Goal: Task Accomplishment & Management: Use online tool/utility

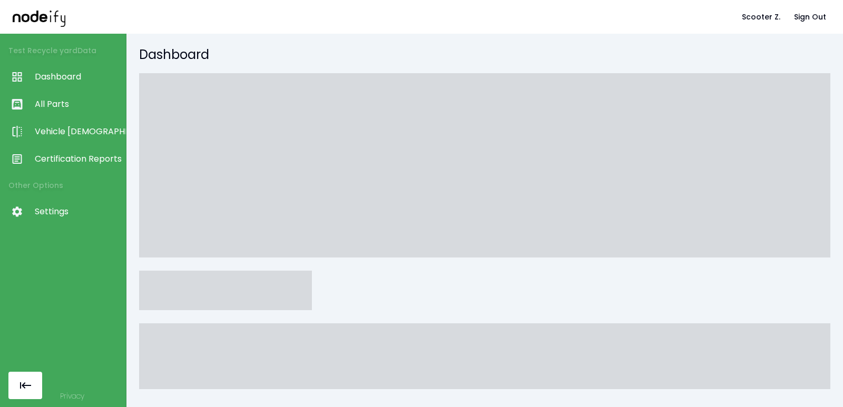
click at [681, 41] on div "Dashboard" at bounding box center [484, 220] width 716 height 373
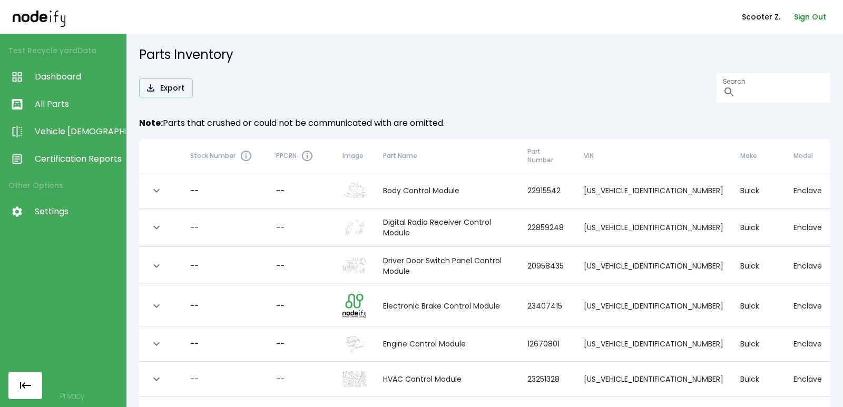
click at [813, 12] on button "Sign Out" at bounding box center [810, 16] width 41 height 19
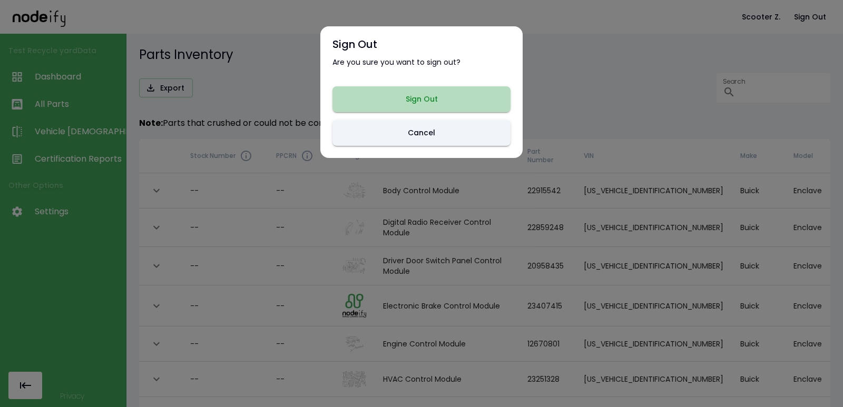
click at [423, 98] on button "Sign Out" at bounding box center [421, 99] width 178 height 26
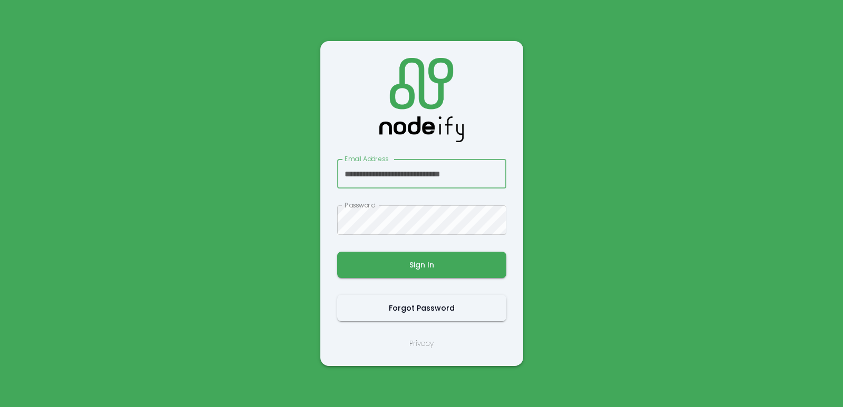
scroll to position [0, 7]
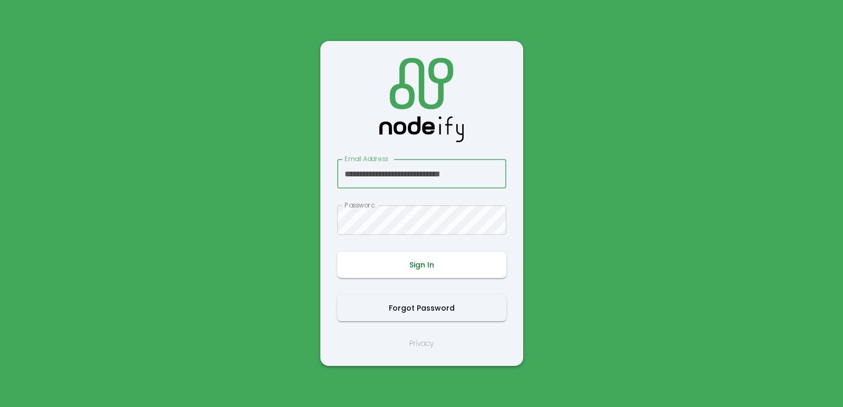
type input "**********"
click at [420, 262] on button "Sign In" at bounding box center [421, 265] width 169 height 26
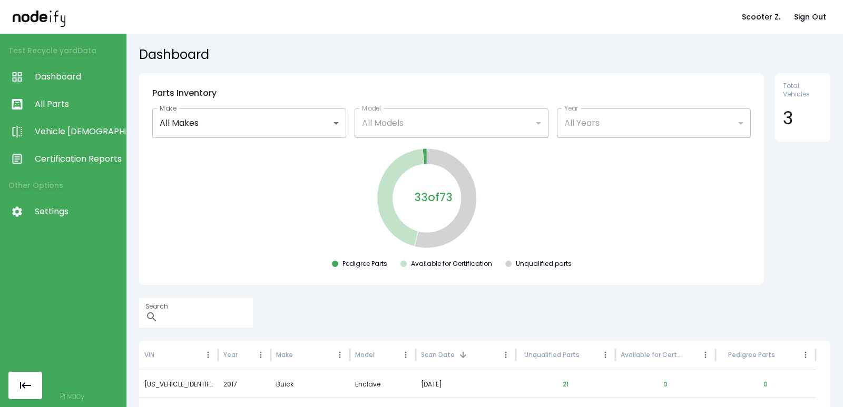
click at [77, 157] on span "Certification Reports" at bounding box center [78, 159] width 86 height 13
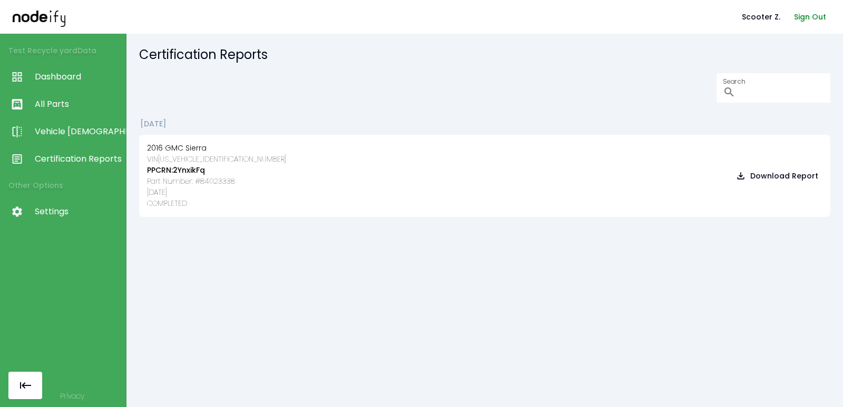
click at [812, 9] on button "Sign Out" at bounding box center [810, 16] width 41 height 19
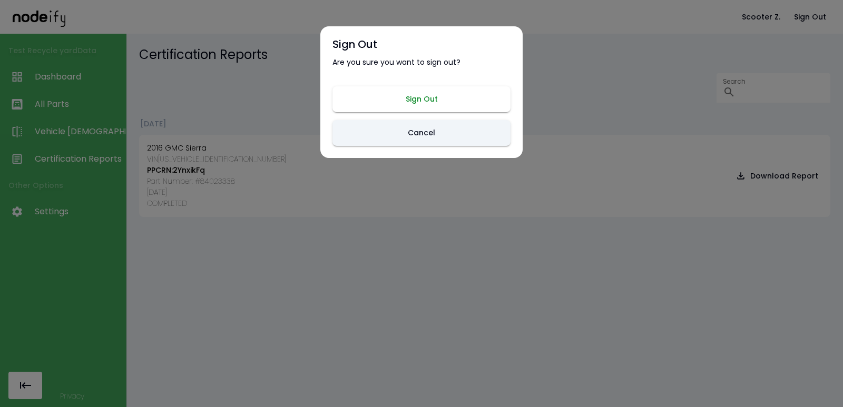
click at [455, 89] on button "Sign Out" at bounding box center [421, 99] width 178 height 26
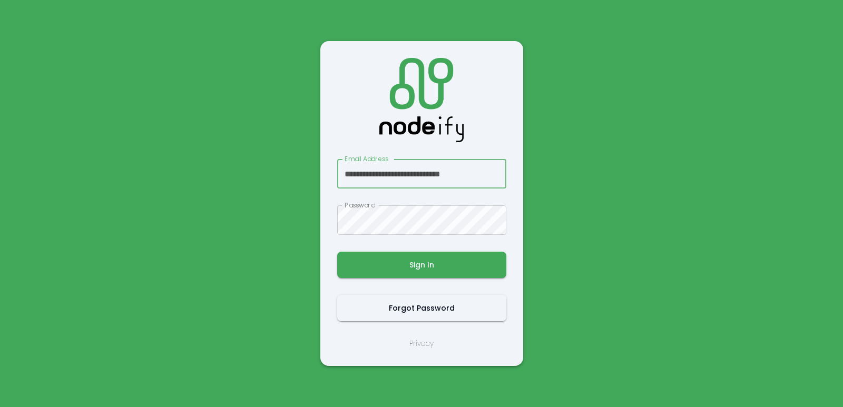
scroll to position [0, 5]
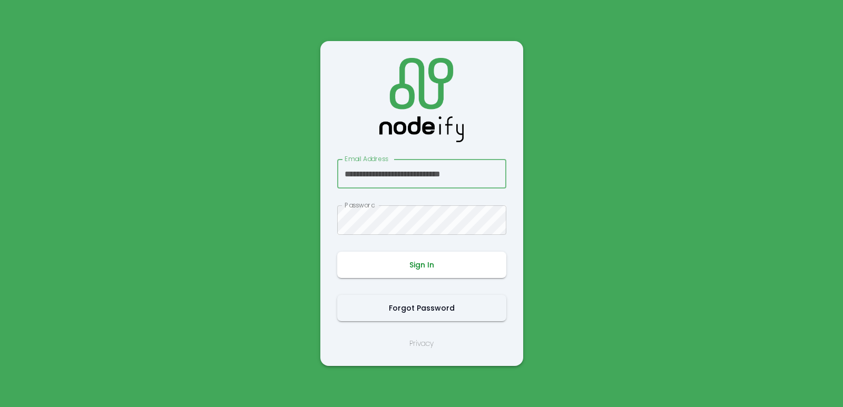
type input "**********"
click at [397, 261] on button "Sign In" at bounding box center [421, 265] width 169 height 26
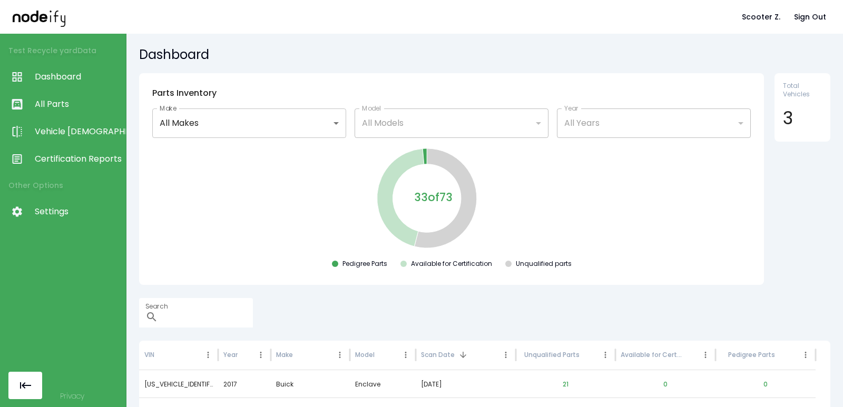
click at [99, 154] on span "Certification Reports" at bounding box center [78, 159] width 86 height 13
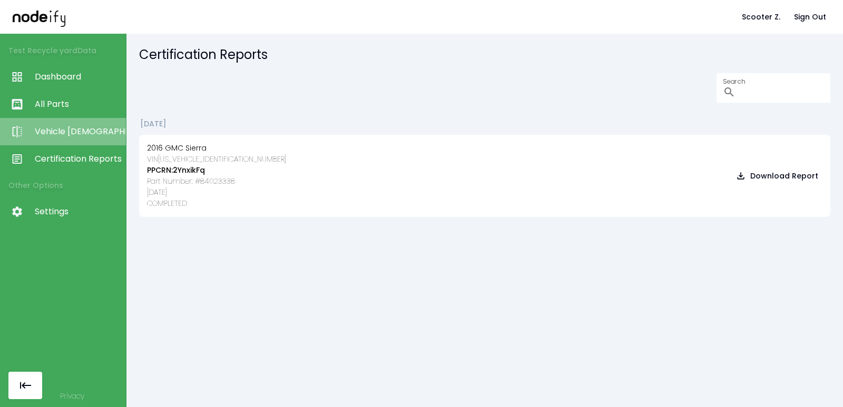
click at [97, 125] on link "Vehicle [DEMOGRAPHIC_DATA]" at bounding box center [63, 131] width 126 height 27
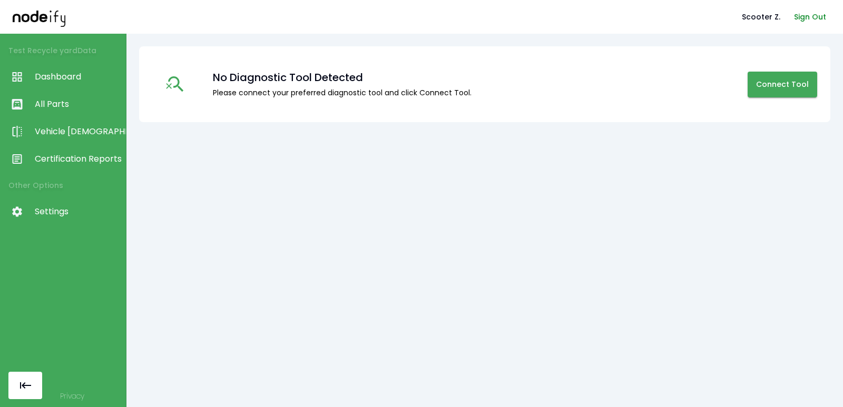
click at [815, 12] on button "Sign Out" at bounding box center [810, 16] width 41 height 19
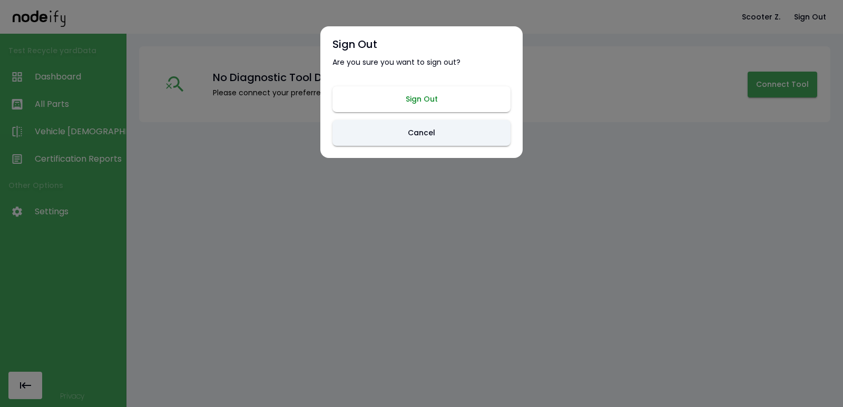
click at [433, 95] on button "Sign Out" at bounding box center [421, 99] width 178 height 26
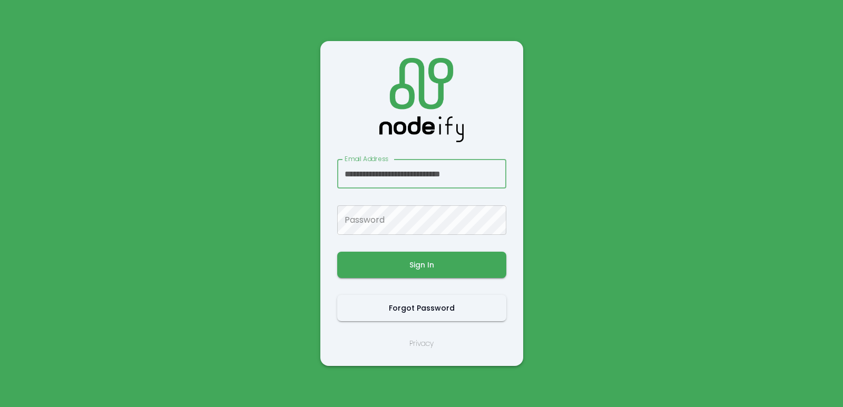
scroll to position [0, 5]
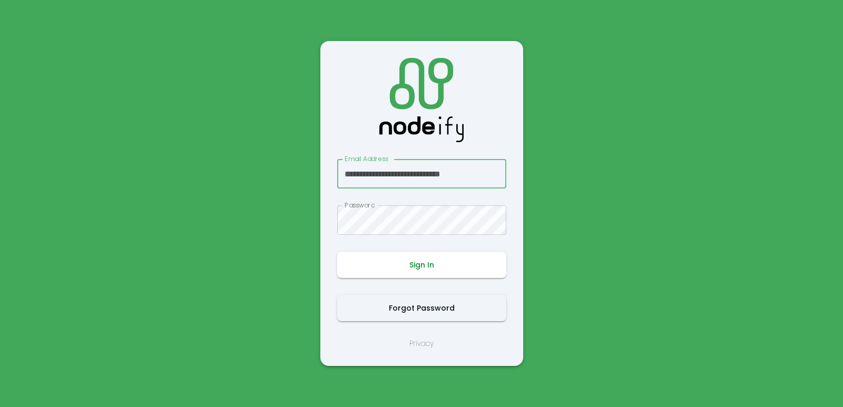
type input "**********"
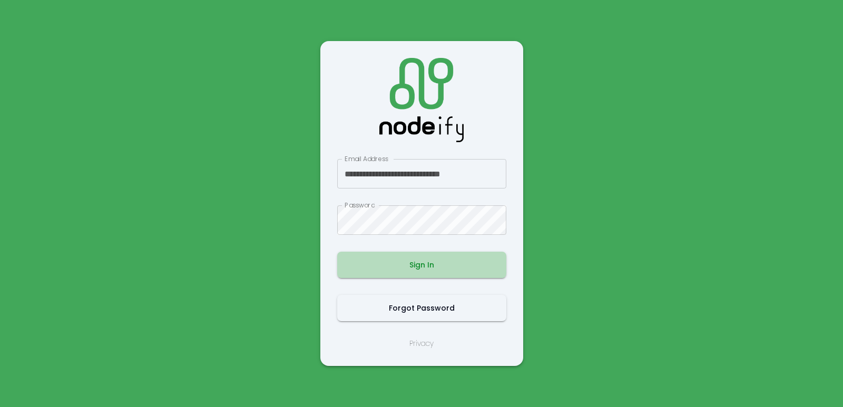
click at [416, 255] on button "Sign In" at bounding box center [421, 265] width 169 height 26
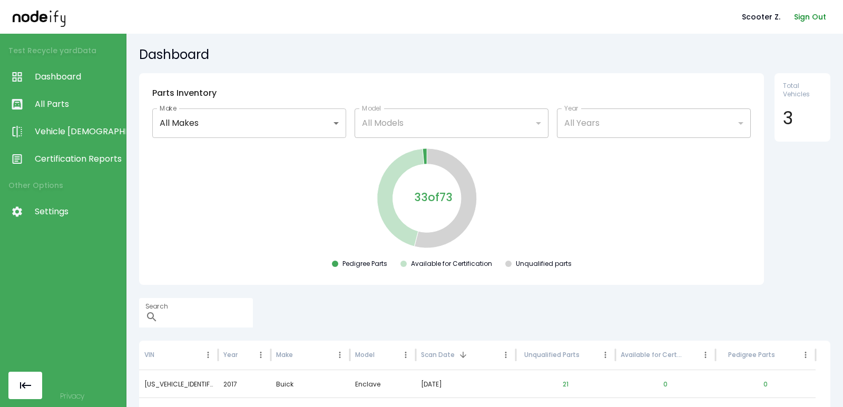
click at [798, 17] on button "Sign Out" at bounding box center [810, 16] width 41 height 19
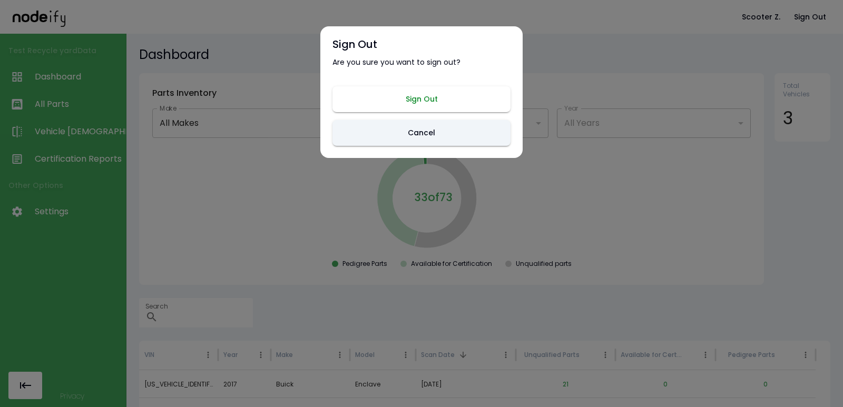
click at [462, 86] on button "Sign Out" at bounding box center [421, 99] width 178 height 26
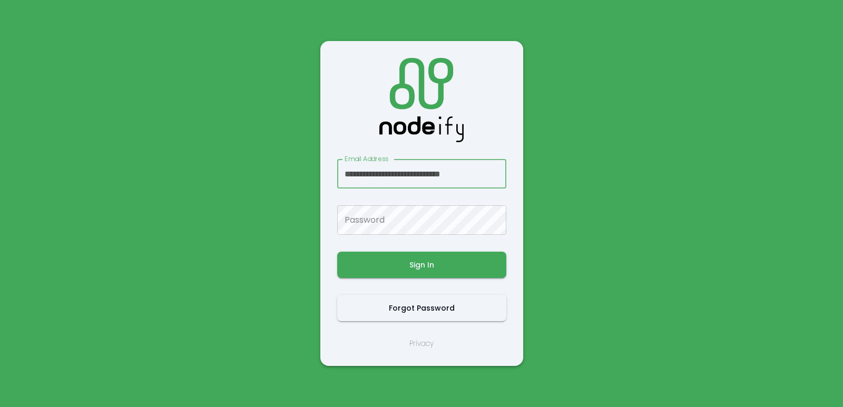
scroll to position [0, 7]
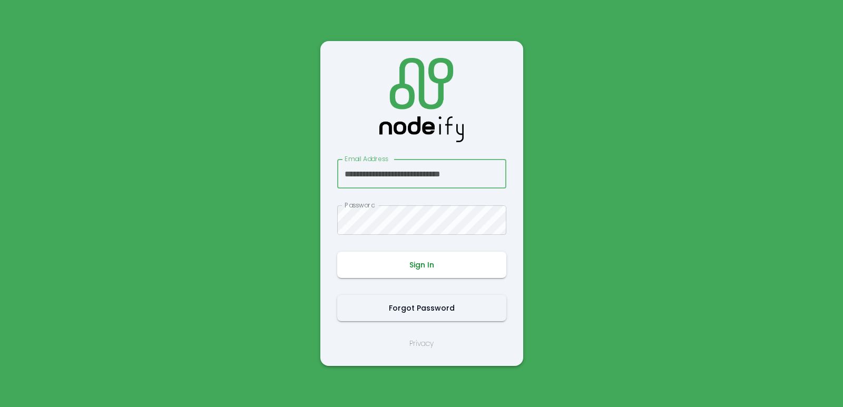
type input "**********"
click at [391, 260] on button "Sign In" at bounding box center [421, 265] width 169 height 26
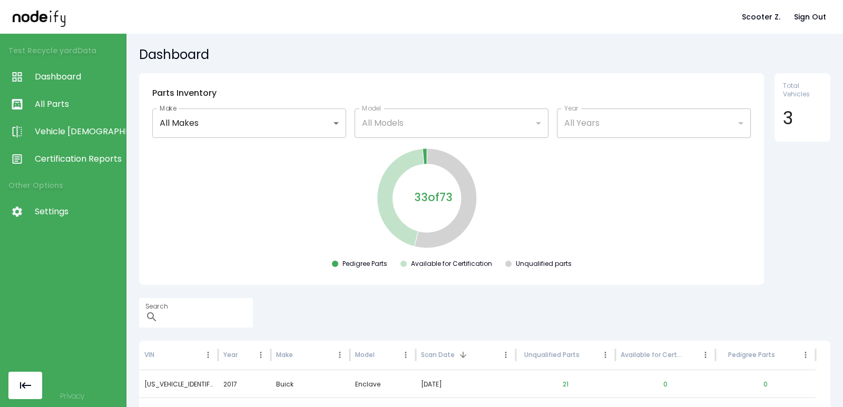
click at [268, 185] on div "33 of 73 Pedigree Parts Available for Certification Unqualified parts" at bounding box center [451, 209] width 608 height 126
click at [763, 15] on button "Scooter Z." at bounding box center [760, 16] width 47 height 19
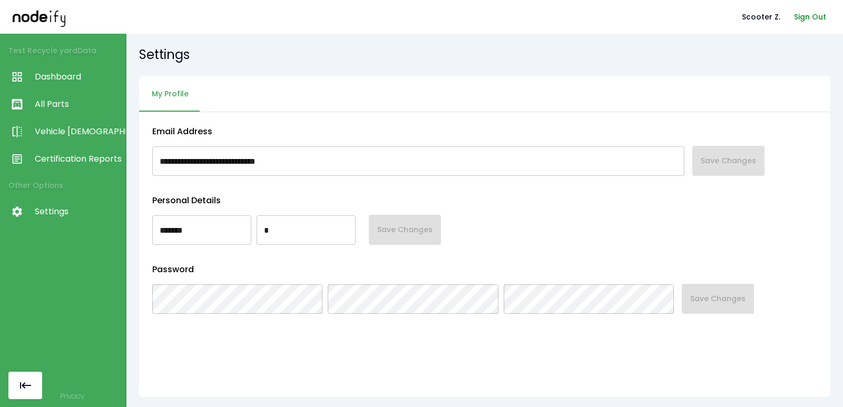
click at [808, 15] on button "Sign Out" at bounding box center [810, 16] width 41 height 19
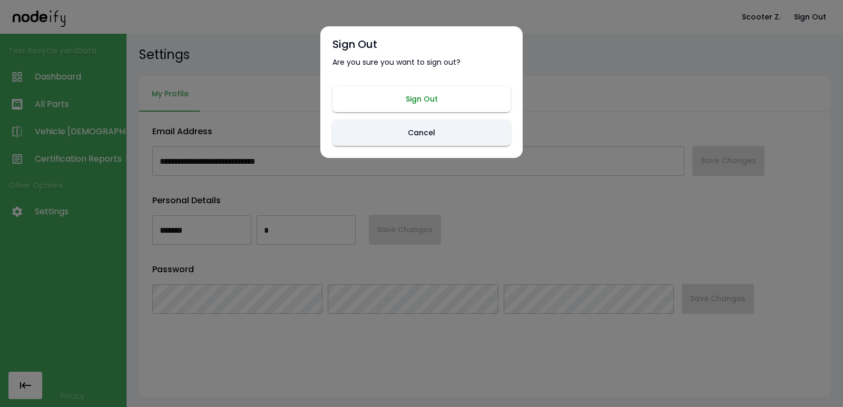
click at [426, 98] on button "Sign Out" at bounding box center [421, 99] width 178 height 26
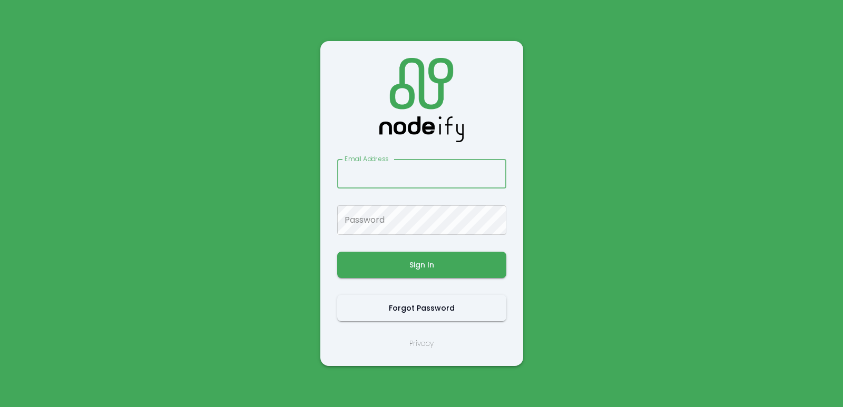
click at [609, 89] on main "Email Address Email Address Password Password Sign In Forgot Password Privacy" at bounding box center [421, 203] width 632 height 407
click at [418, 169] on input "Email Address" at bounding box center [421, 173] width 169 height 29
click at [416, 176] on input "Email Address" at bounding box center [421, 173] width 169 height 29
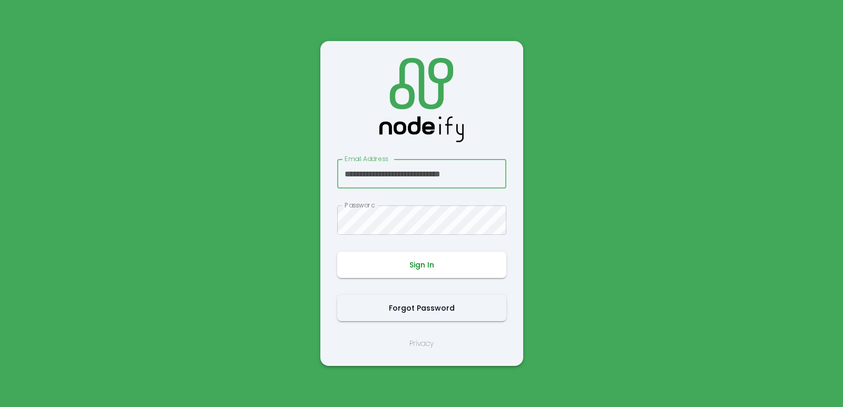
type input "**********"
click at [416, 274] on button "Sign In" at bounding box center [421, 265] width 169 height 26
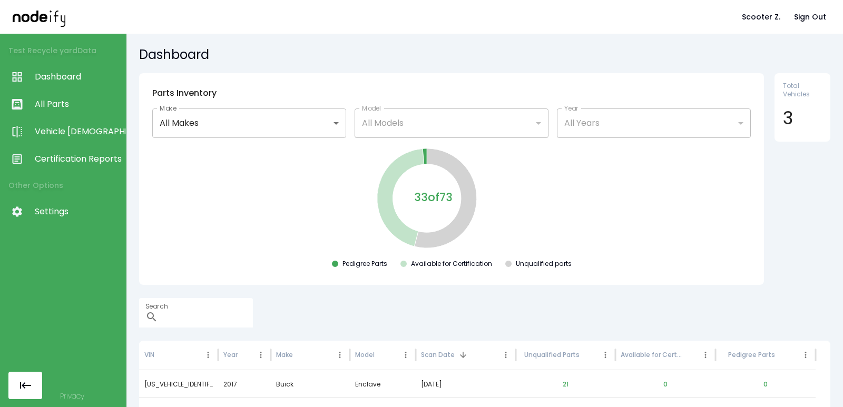
click at [59, 210] on span "Settings" at bounding box center [78, 211] width 86 height 13
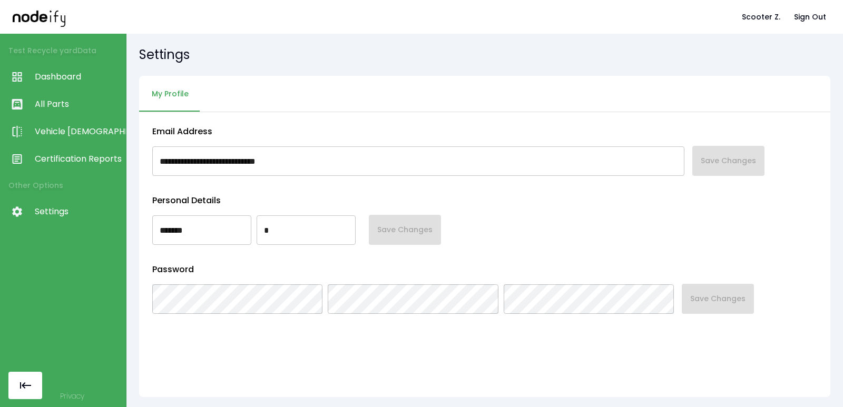
click at [152, 230] on input "*******" at bounding box center [201, 229] width 99 height 29
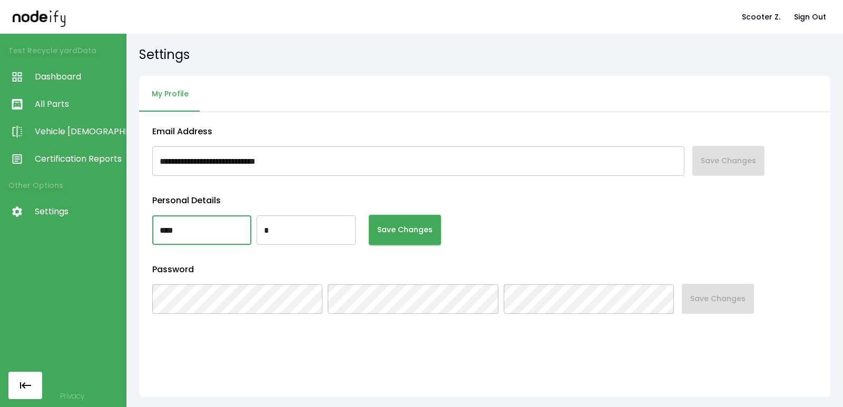
type input "****"
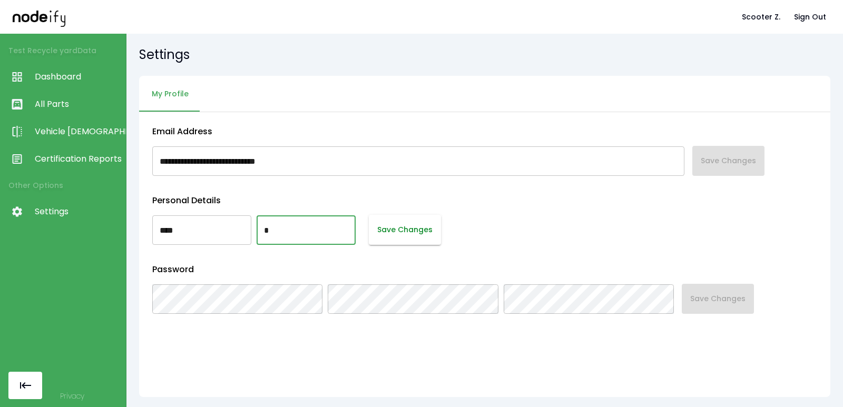
type input "*"
click at [441, 239] on button "Save Changes" at bounding box center [405, 230] width 72 height 30
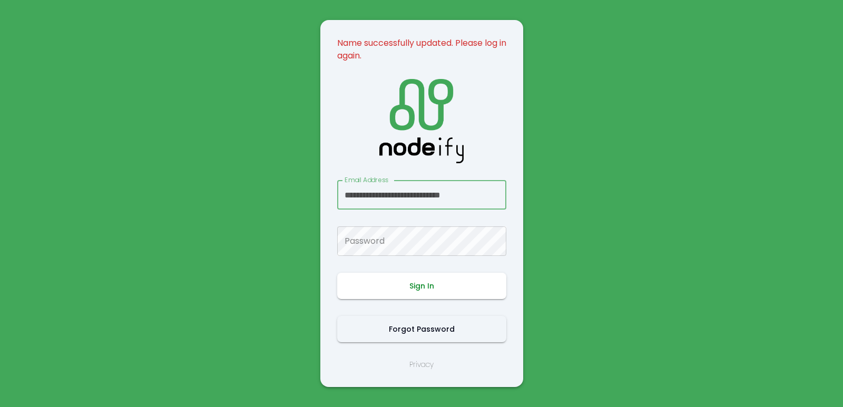
scroll to position [0, 5]
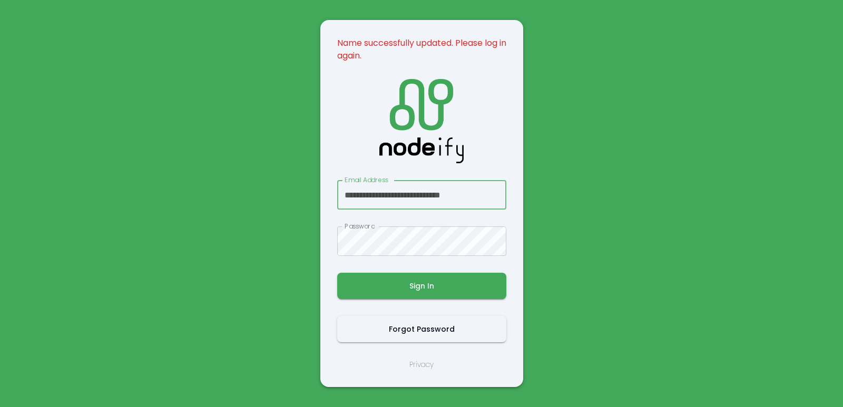
type input "**********"
click at [405, 281] on button "Sign In" at bounding box center [421, 286] width 169 height 26
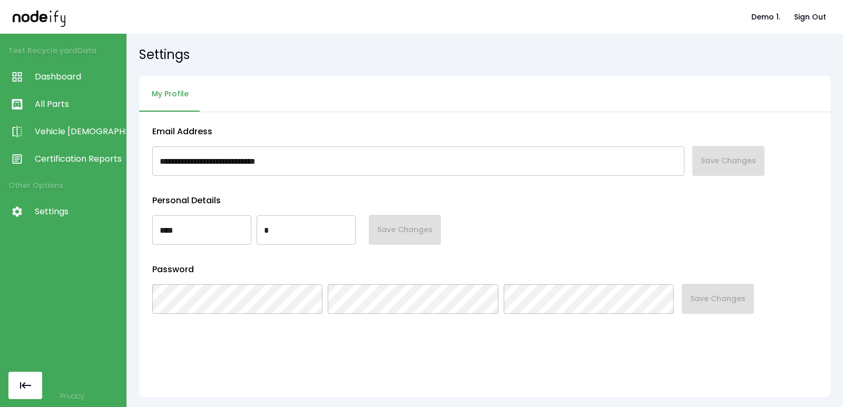
click at [81, 145] on link "Vehicle [DEMOGRAPHIC_DATA]" at bounding box center [63, 131] width 126 height 27
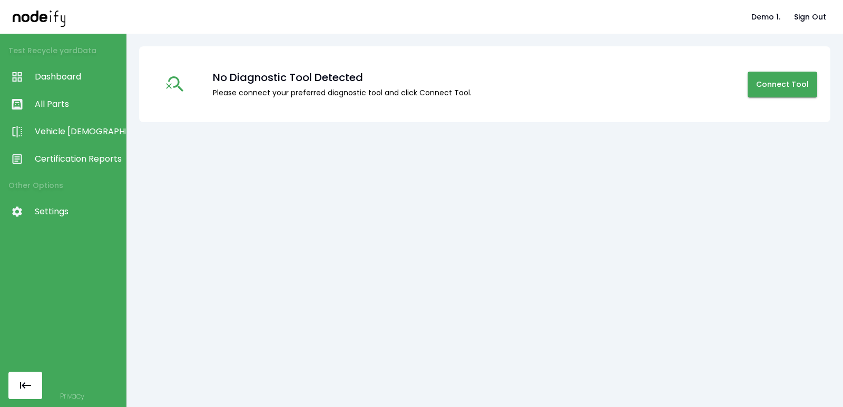
click at [76, 109] on span "All Parts" at bounding box center [78, 104] width 86 height 13
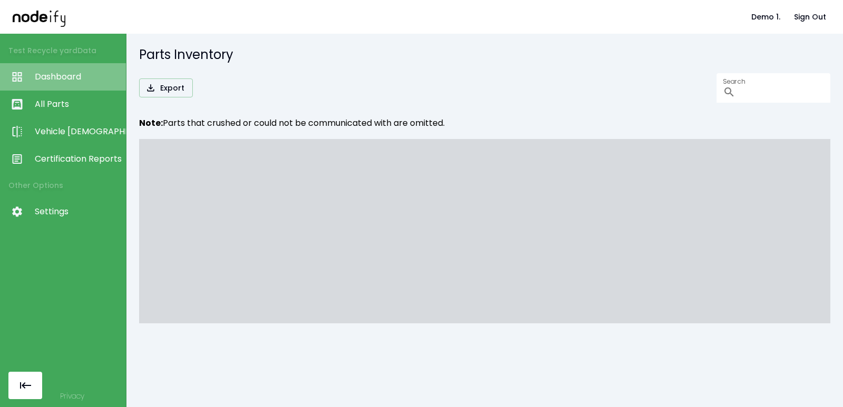
click at [78, 75] on span "Dashboard" at bounding box center [78, 77] width 86 height 13
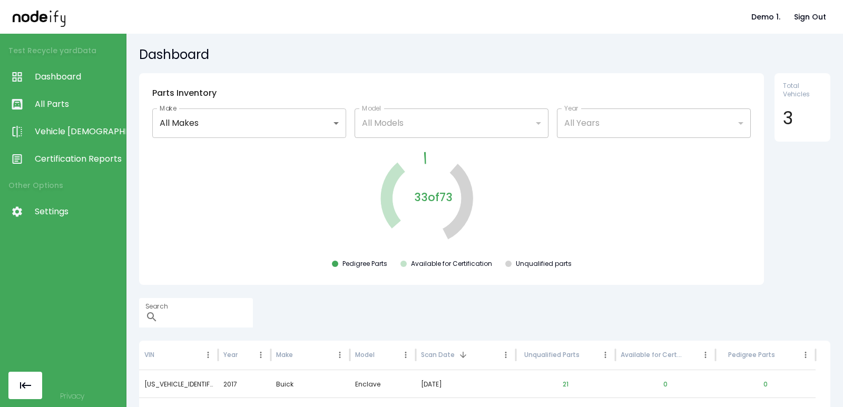
click at [53, 153] on span "Certification Reports" at bounding box center [78, 159] width 86 height 13
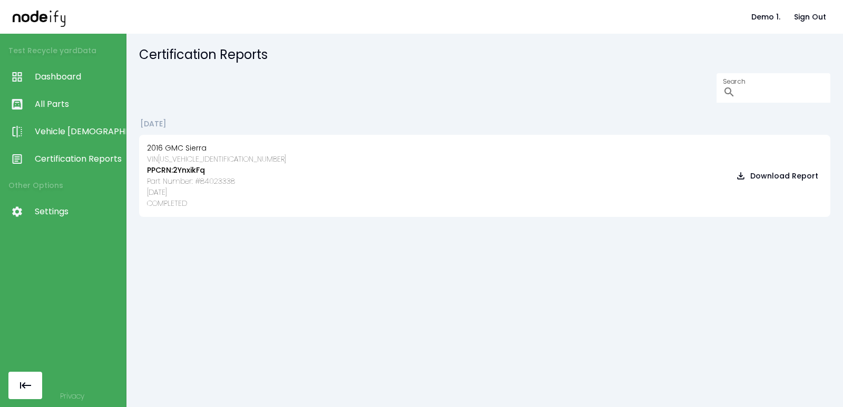
click at [238, 78] on div "Search ​" at bounding box center [484, 87] width 691 height 29
click at [273, 101] on div "Search ​" at bounding box center [484, 87] width 691 height 29
click at [823, 20] on button "Sign Out" at bounding box center [810, 16] width 41 height 19
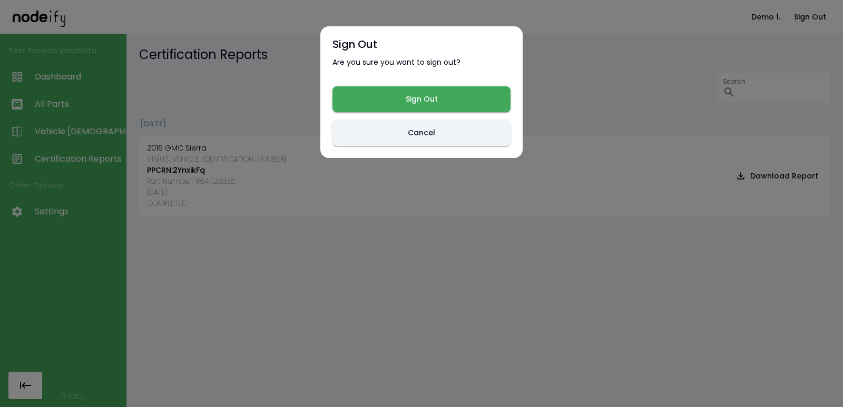
click at [440, 110] on button "Sign Out" at bounding box center [421, 99] width 178 height 26
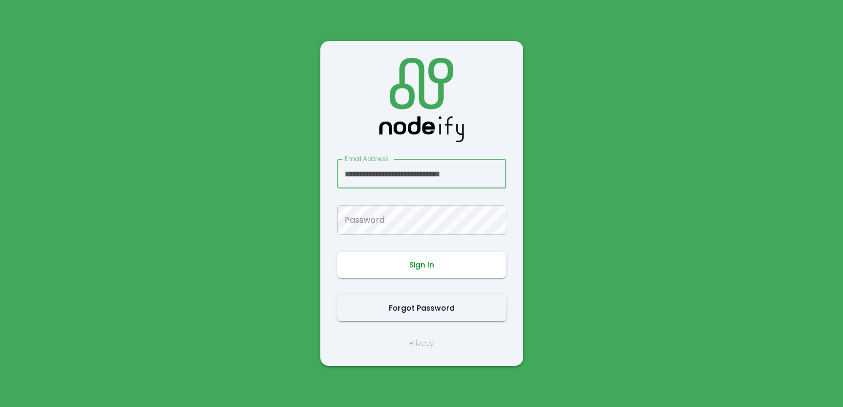
scroll to position [0, 5]
type input "**********"
click at [393, 261] on button "Sign In" at bounding box center [421, 265] width 169 height 26
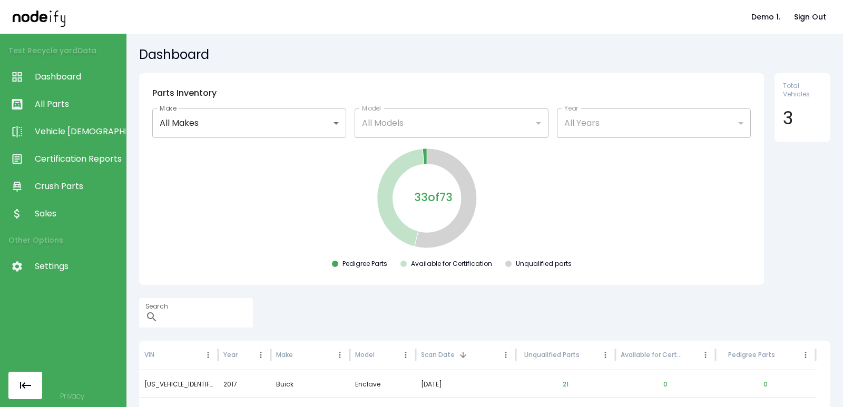
click at [65, 210] on span "Sales" at bounding box center [78, 214] width 86 height 13
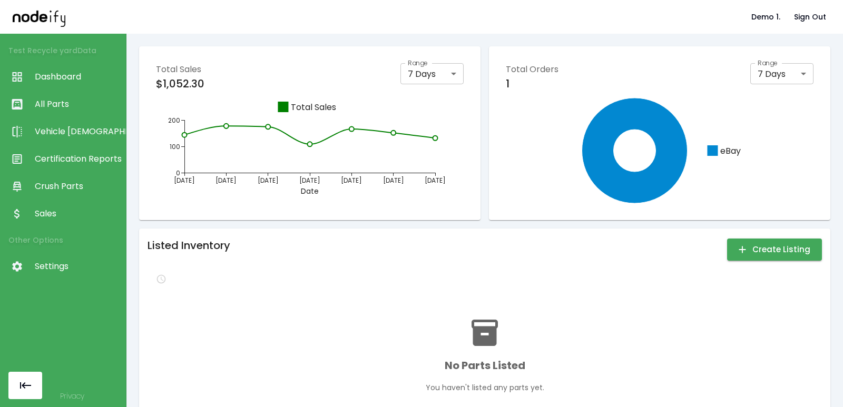
click at [75, 202] on link "Sales" at bounding box center [63, 213] width 126 height 27
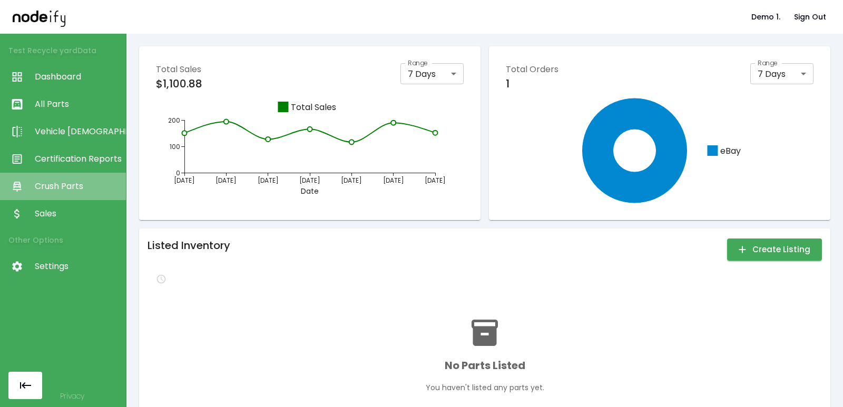
click at [73, 191] on span "Crush Parts" at bounding box center [78, 186] width 86 height 13
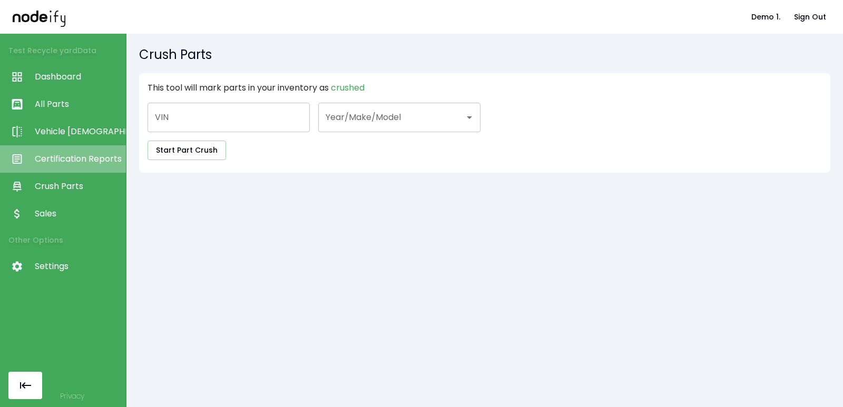
click at [78, 152] on link "Certification Reports" at bounding box center [63, 158] width 126 height 27
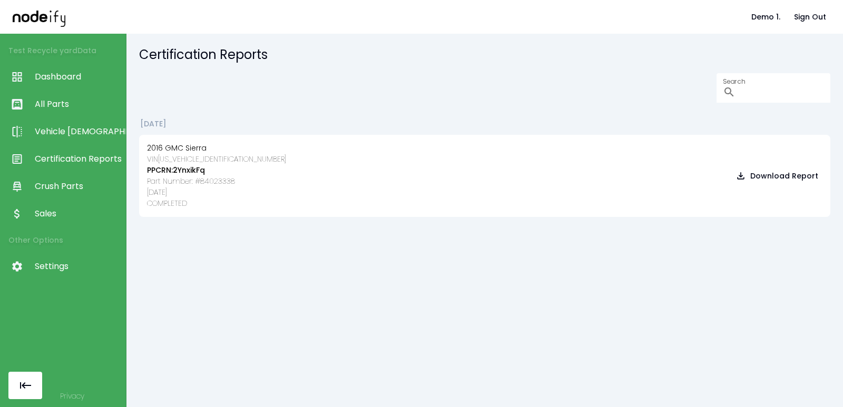
click at [81, 126] on span "Vehicle [DEMOGRAPHIC_DATA]" at bounding box center [78, 131] width 86 height 13
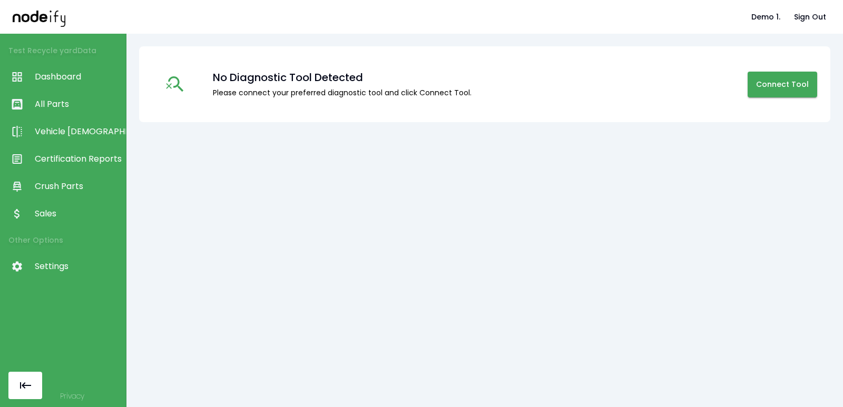
click at [64, 214] on span "Sales" at bounding box center [78, 214] width 86 height 13
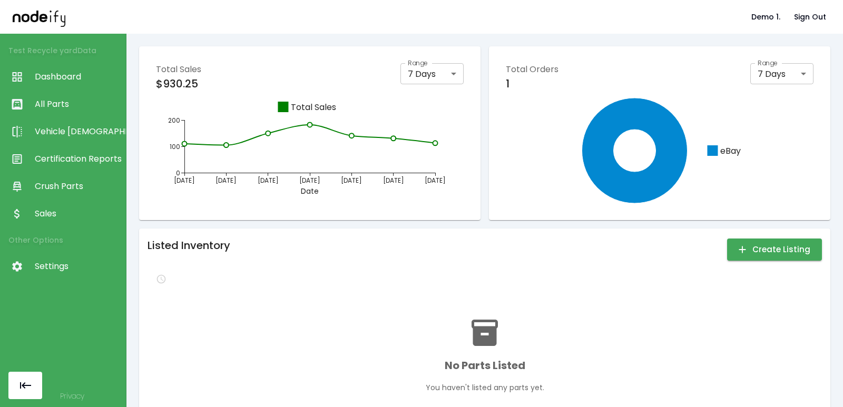
click at [60, 185] on span "Crush Parts" at bounding box center [78, 186] width 86 height 13
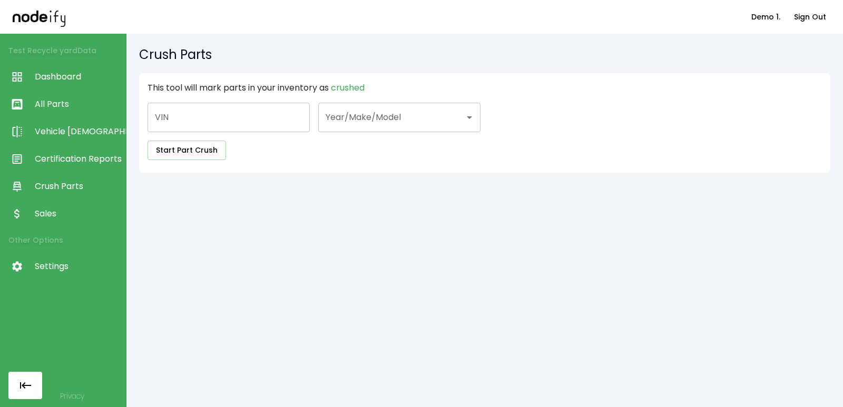
click at [61, 162] on span "Certification Reports" at bounding box center [78, 159] width 86 height 13
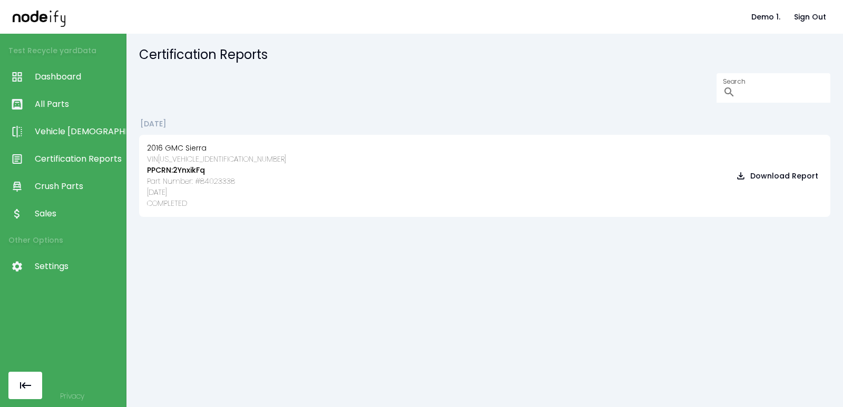
click at [69, 117] on link "All Parts" at bounding box center [63, 104] width 126 height 27
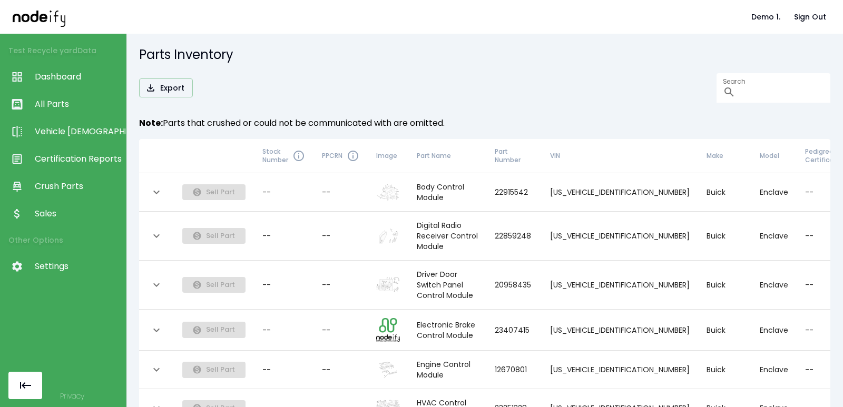
click at [66, 130] on span "Vehicle [DEMOGRAPHIC_DATA]" at bounding box center [78, 131] width 86 height 13
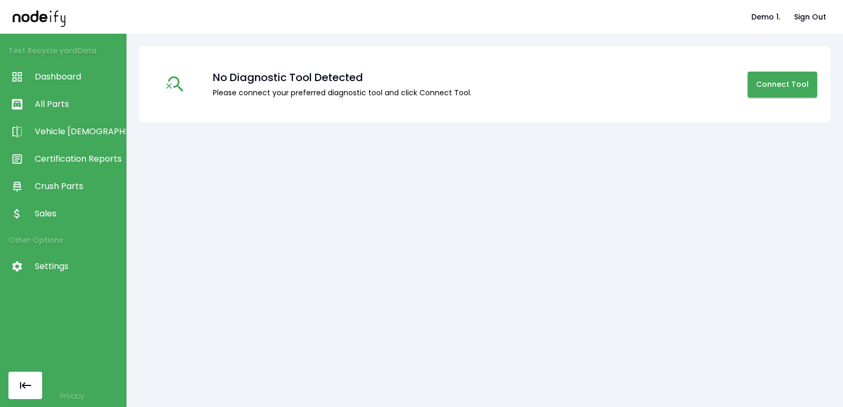
click at [67, 115] on link "All Parts" at bounding box center [63, 104] width 126 height 27
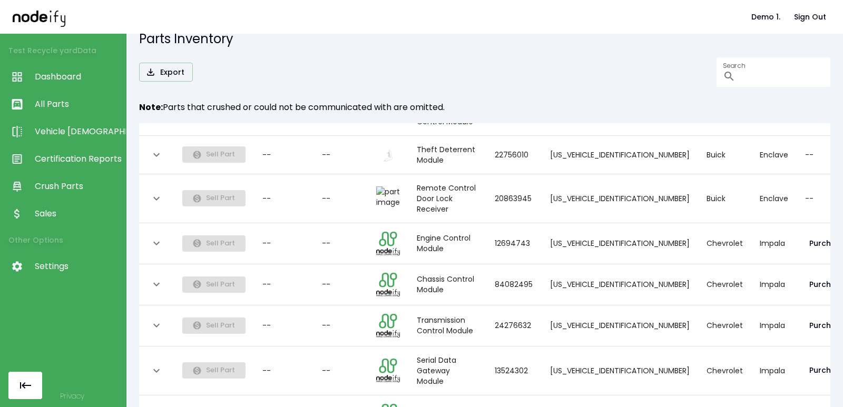
scroll to position [17, 0]
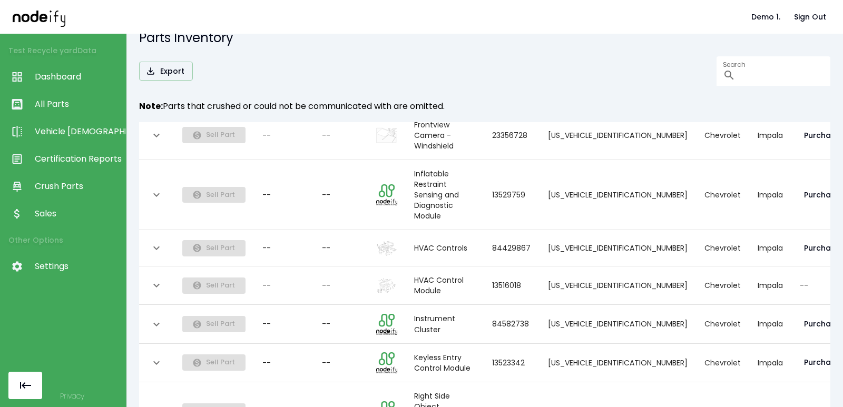
scroll to position [857, 0]
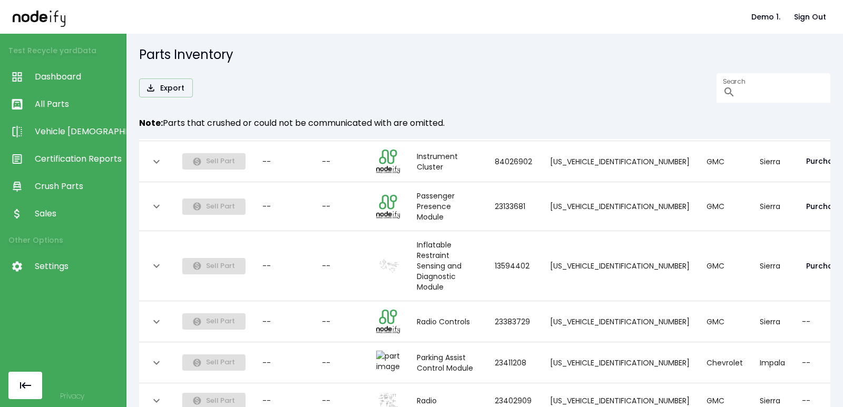
scroll to position [46, 0]
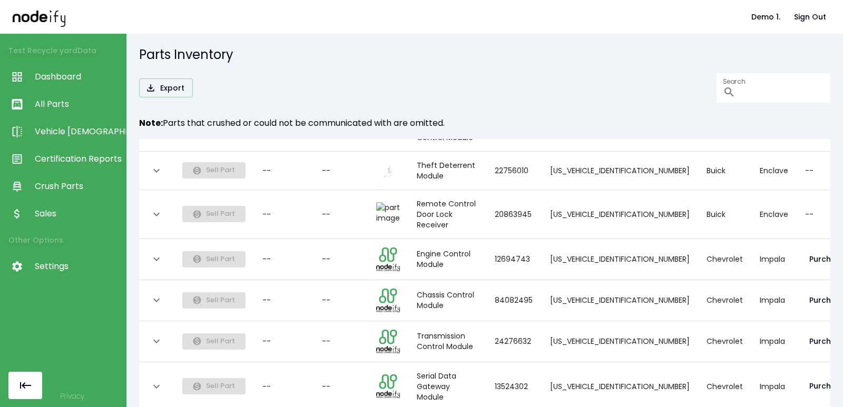
scroll to position [17, 0]
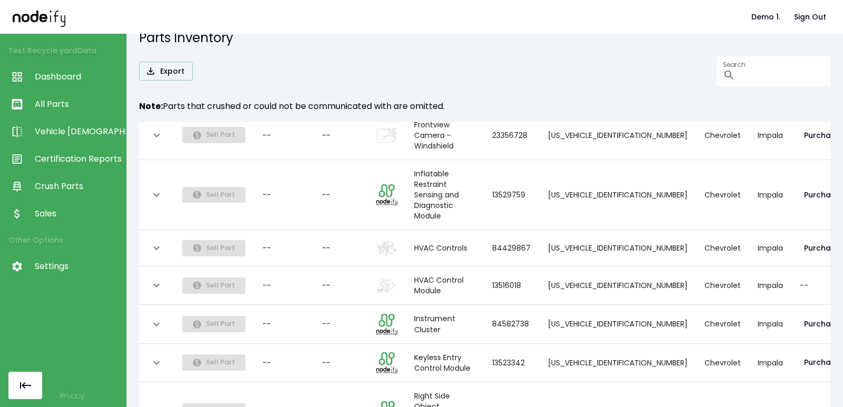
scroll to position [857, 0]
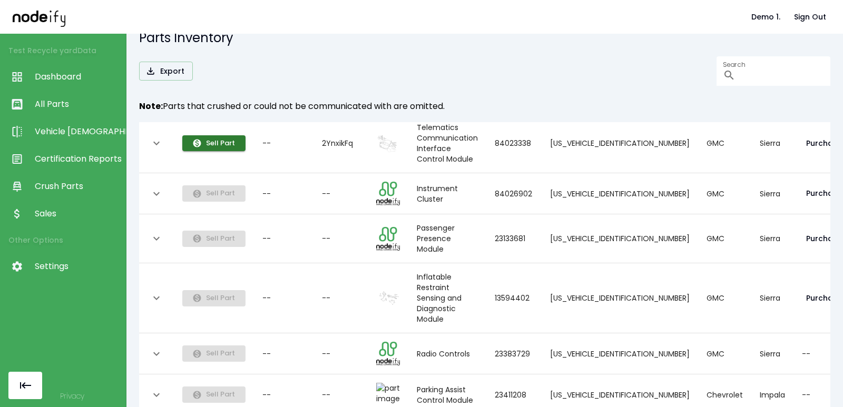
scroll to position [299, 0]
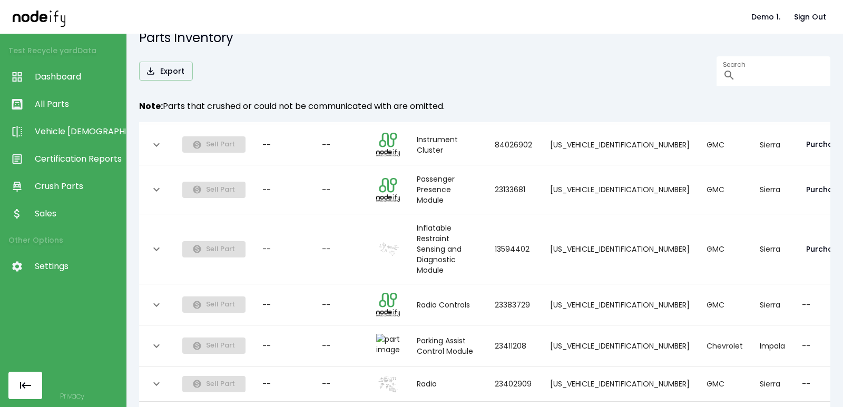
click at [229, 384] on body "Demo 1. Sign Out Test Recycle yard Data Dashboard All Parts Vehicle Scan Certif…" at bounding box center [421, 203] width 843 height 407
click at [225, 380] on li "100" at bounding box center [225, 385] width 30 height 19
type input "***"
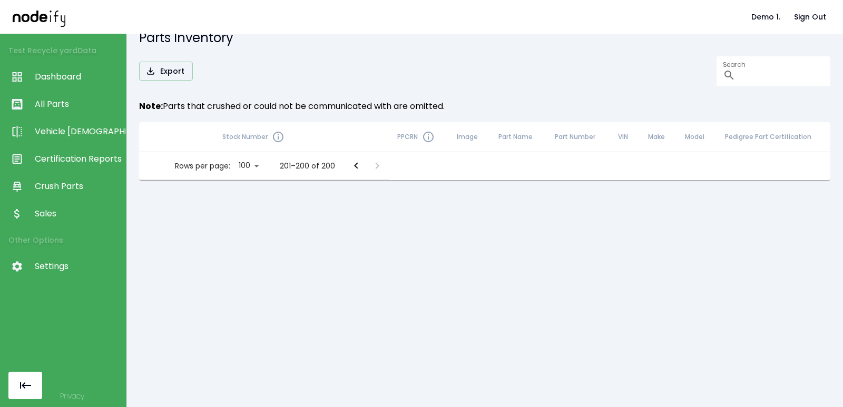
scroll to position [0, 0]
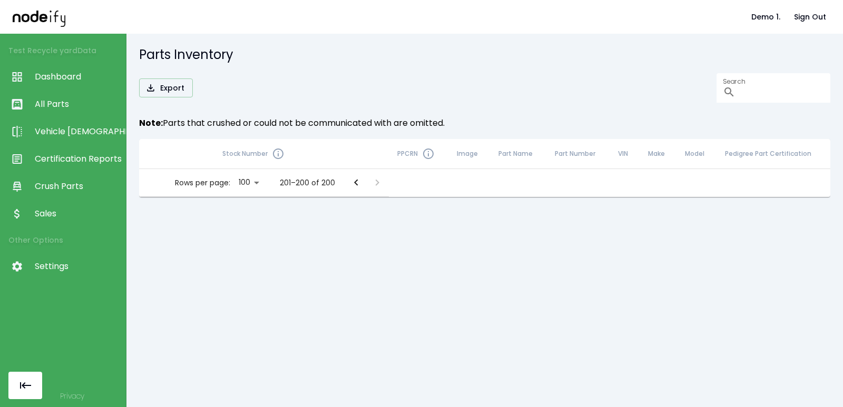
click at [353, 182] on icon "Go to previous page" at bounding box center [356, 182] width 13 height 13
click at [353, 182] on icon "Go to previous page" at bounding box center [351, 182] width 13 height 13
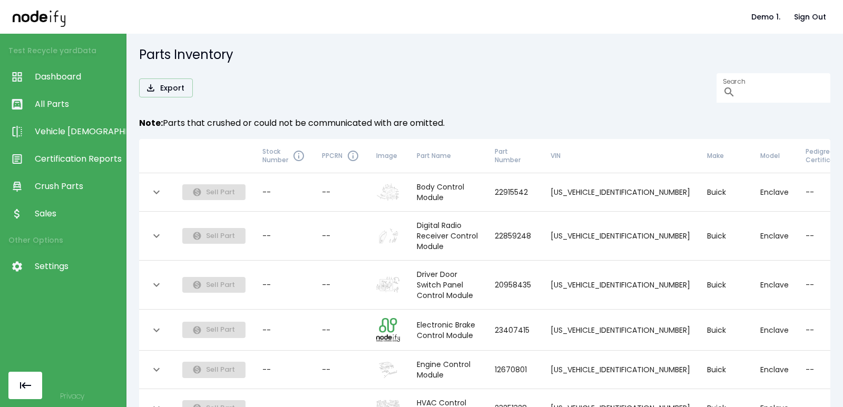
click at [350, 183] on td "--" at bounding box center [340, 192] width 54 height 38
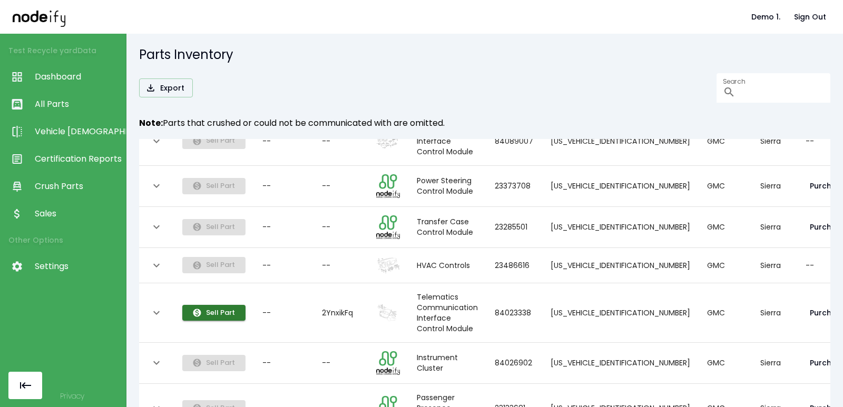
scroll to position [2174, 0]
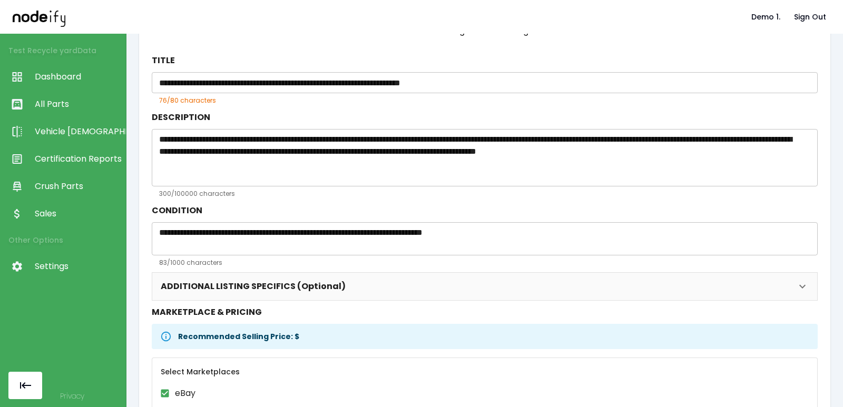
scroll to position [109, 0]
